Goal: Check status: Check status

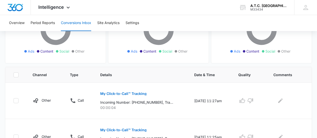
click at [77, 24] on button "Conversions Inbox" at bounding box center [76, 23] width 30 height 16
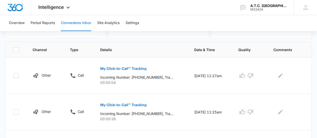
click at [76, 24] on button "Conversions Inbox" at bounding box center [76, 23] width 30 height 16
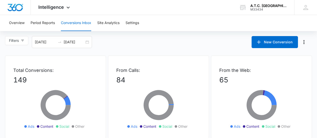
click at [76, 24] on button "Conversions Inbox" at bounding box center [76, 23] width 30 height 16
click at [76, 22] on button "Conversions Inbox" at bounding box center [76, 23] width 30 height 16
click at [18, 23] on button "Overview" at bounding box center [17, 23] width 16 height 16
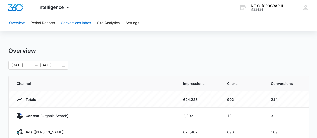
click at [71, 21] on button "Conversions Inbox" at bounding box center [76, 23] width 30 height 16
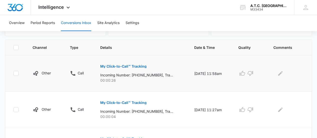
scroll to position [100, 0]
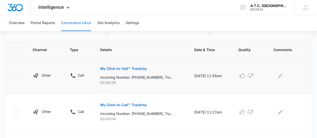
click at [116, 68] on p "My Click-to-Call™ Tracking" at bounding box center [123, 69] width 46 height 4
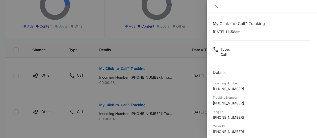
scroll to position [0, 0]
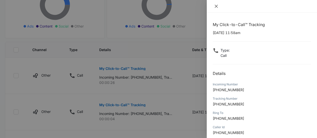
click at [215, 7] on icon "close" at bounding box center [216, 6] width 3 height 3
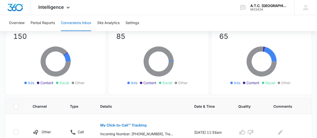
scroll to position [25, 0]
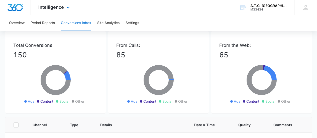
click at [15, 10] on img "Dashboard" at bounding box center [15, 8] width 16 height 8
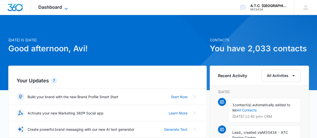
click at [69, 7] on icon at bounding box center [66, 9] width 6 height 6
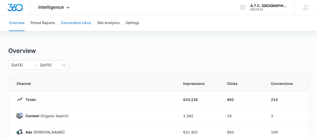
click at [65, 24] on button "Conversions Inbox" at bounding box center [76, 23] width 30 height 16
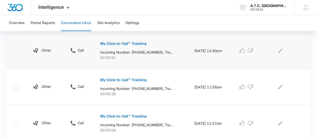
scroll to position [100, 0]
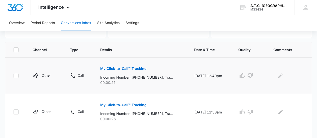
click at [112, 69] on p "My Click-to-Call™ Tracking" at bounding box center [123, 69] width 46 height 4
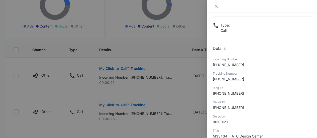
scroll to position [84, 0]
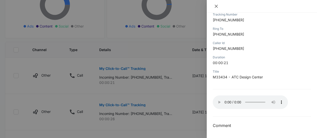
click at [214, 7] on icon "close" at bounding box center [216, 6] width 4 height 4
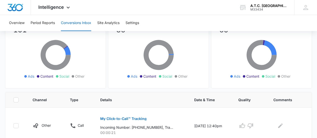
scroll to position [0, 0]
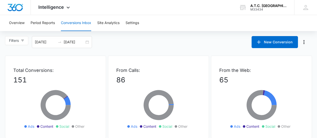
click at [79, 25] on button "Conversions Inbox" at bounding box center [76, 23] width 30 height 16
click at [80, 23] on button "Conversions Inbox" at bounding box center [76, 23] width 30 height 16
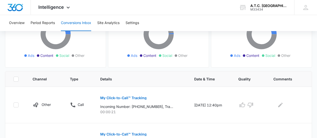
scroll to position [100, 0]
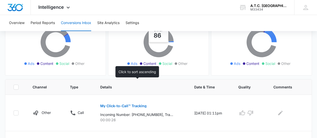
scroll to position [100, 0]
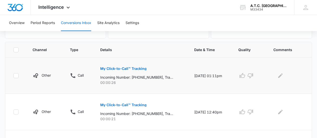
click at [118, 69] on p "My Click-to-Call™ Tracking" at bounding box center [123, 69] width 46 height 4
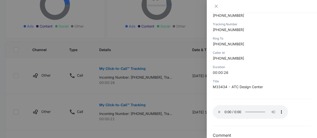
scroll to position [75, 0]
click at [214, 8] on button "Close" at bounding box center [216, 6] width 7 height 5
